Goal: Task Accomplishment & Management: Use online tool/utility

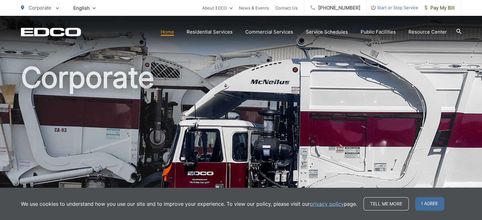
scroll to position [32, 0]
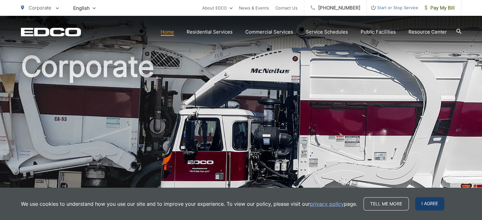
click at [427, 208] on span "I agree" at bounding box center [429, 203] width 29 height 13
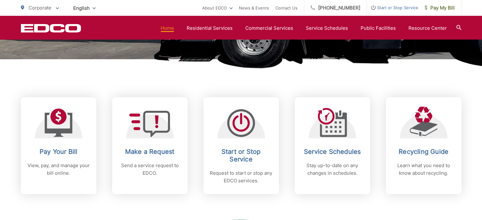
scroll to position [222, 0]
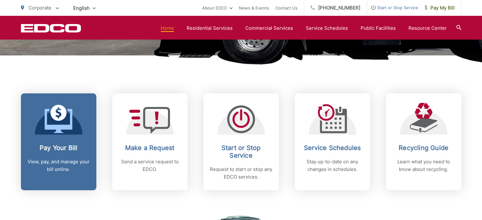
click at [53, 164] on p "View, pay, and manage your bill online." at bounding box center [58, 165] width 63 height 15
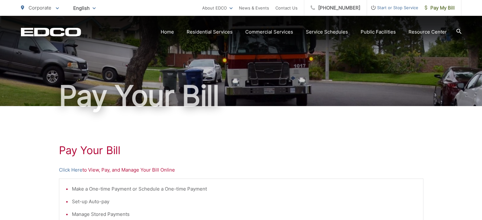
scroll to position [32, 0]
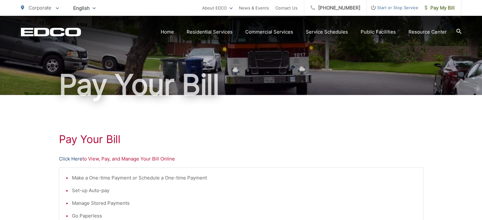
click at [71, 159] on link "Click Here" at bounding box center [70, 159] width 23 height 8
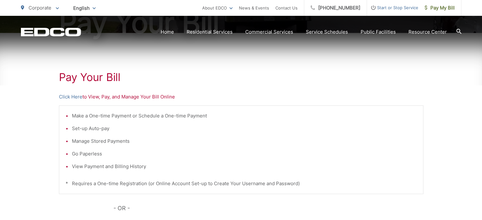
scroll to position [95, 0]
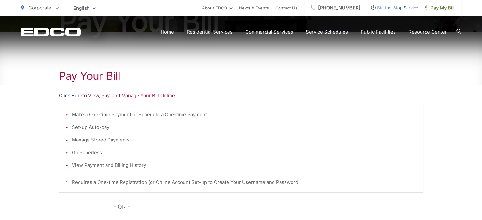
click at [69, 93] on link "Click Here" at bounding box center [70, 96] width 23 height 8
